Goal: Task Accomplishment & Management: Manage account settings

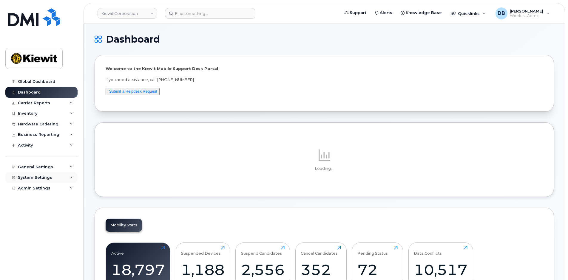
click at [35, 180] on div "System Settings" at bounding box center [35, 177] width 34 height 5
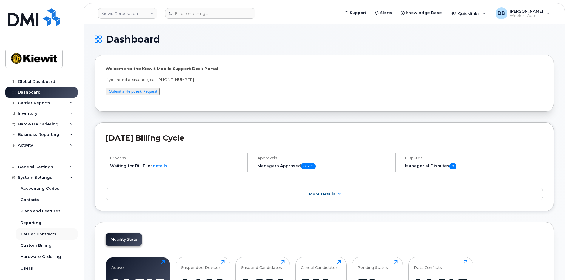
scroll to position [25, 0]
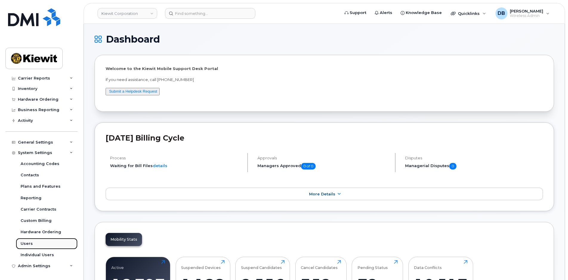
click at [26, 245] on div "Users" at bounding box center [27, 243] width 12 height 5
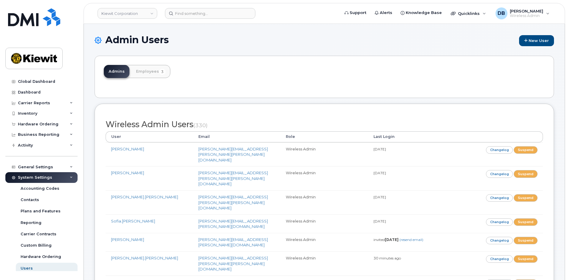
scroll to position [1236, 0]
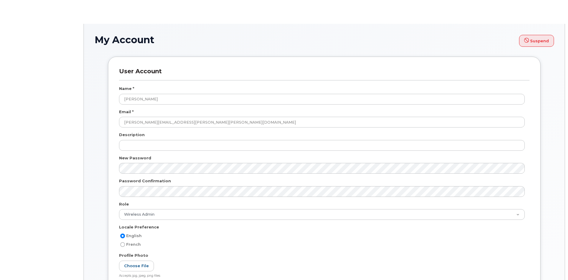
select select
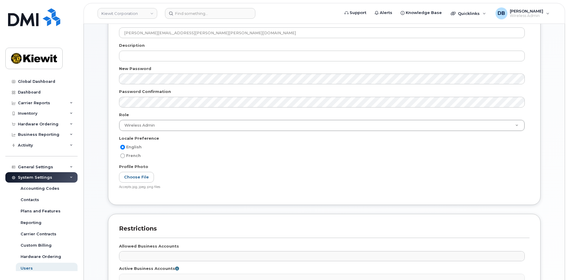
scroll to position [239, 0]
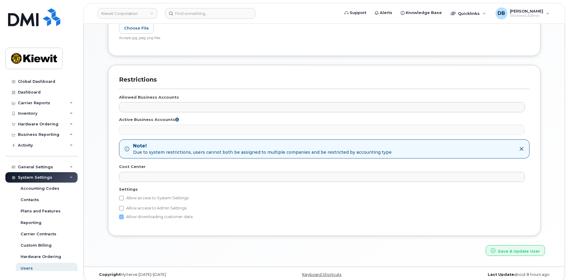
click at [129, 199] on label "Allow access to System Settings" at bounding box center [153, 198] width 69 height 7
click at [124, 199] on input "Allow access to System Settings" at bounding box center [121, 198] width 5 height 5
checkbox input "true"
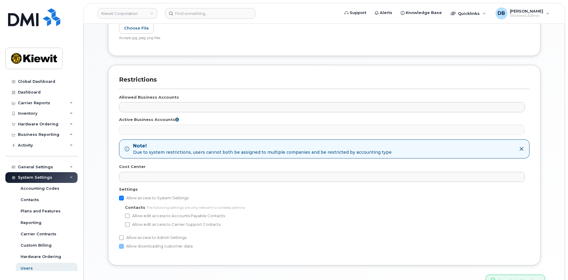
click at [502, 275] on div at bounding box center [324, 275] width 450 height 0
click at [502, 276] on button "Save & Update User" at bounding box center [515, 280] width 59 height 11
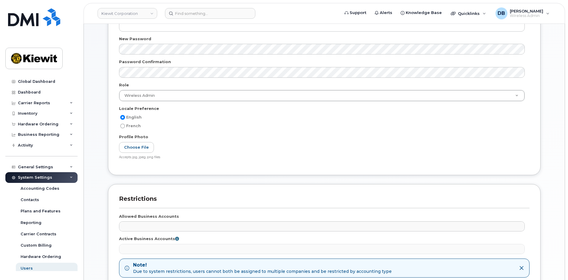
scroll to position [0, 0]
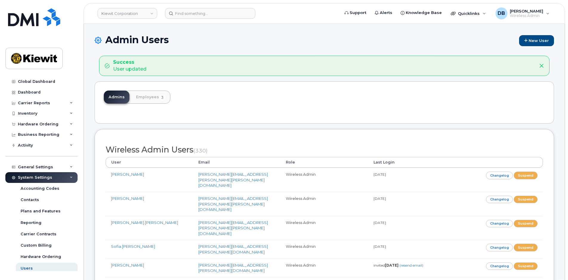
click at [190, 98] on div "Admins Employees 3" at bounding box center [324, 102] width 459 height 42
